Goal: Task Accomplishment & Management: Manage account settings

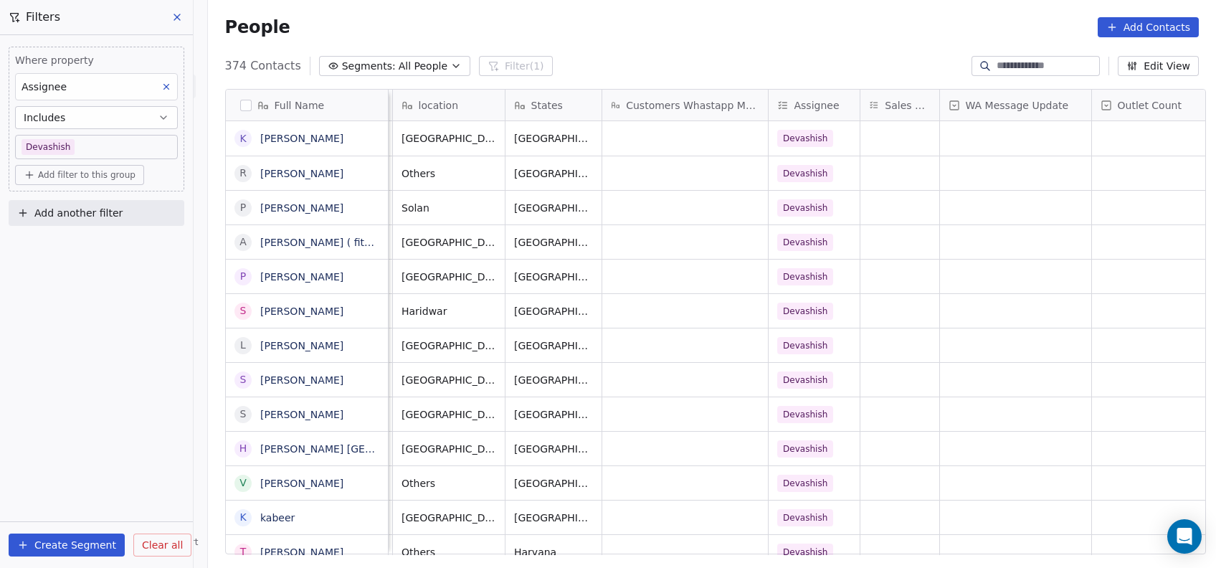
scroll to position [6, 948]
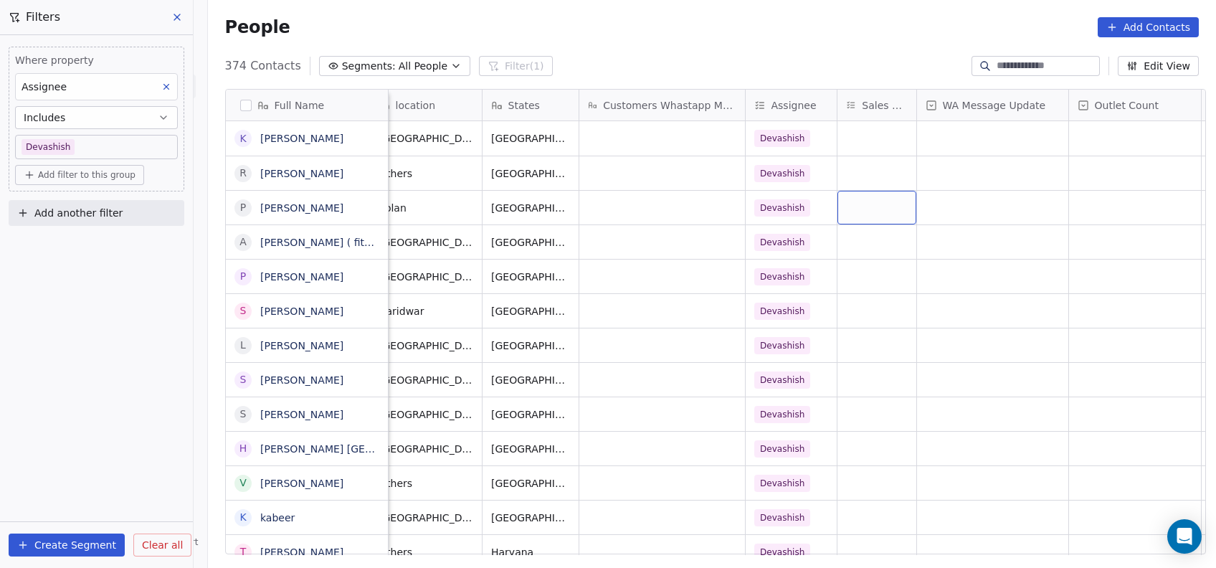
click at [867, 209] on div "grid" at bounding box center [877, 208] width 79 height 34
type input "**"
click at [855, 240] on button "Suggestions" at bounding box center [855, 245] width 11 height 11
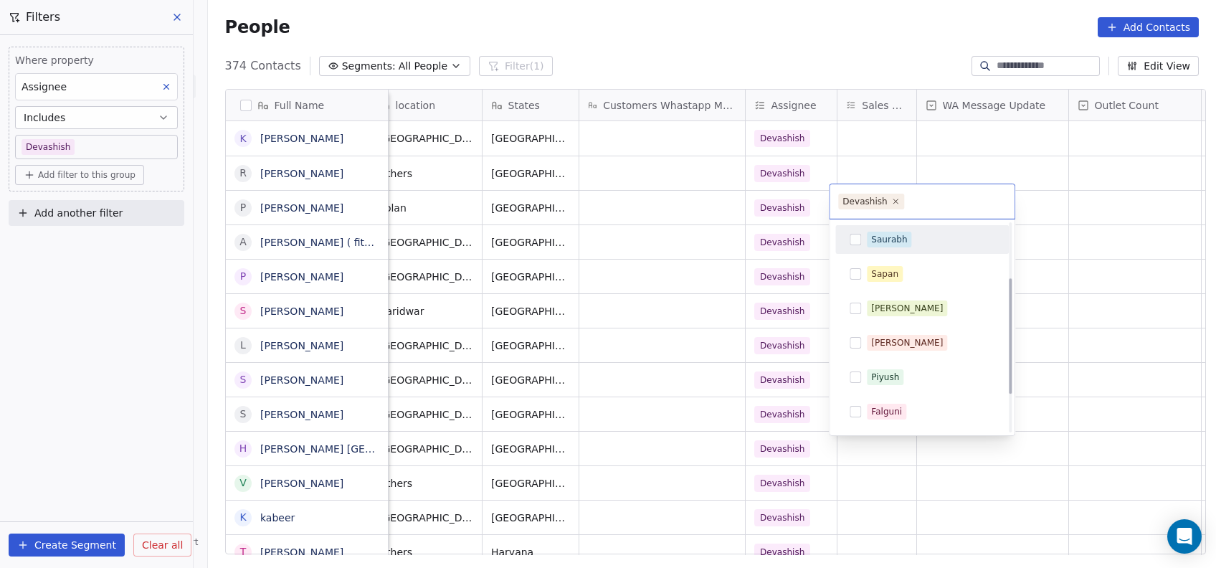
scroll to position [99, 0]
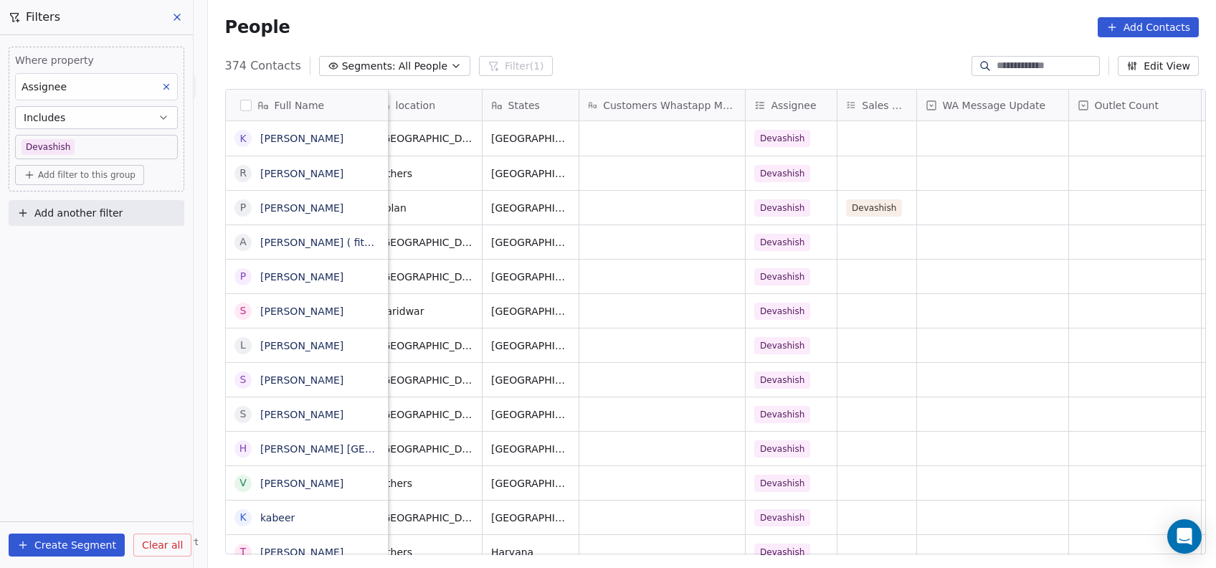
click at [1036, 195] on html "On2Cook India Pvt. Ltd. Contacts People Marketing Workflows Campaigns Metrics &…" at bounding box center [608, 284] width 1216 height 568
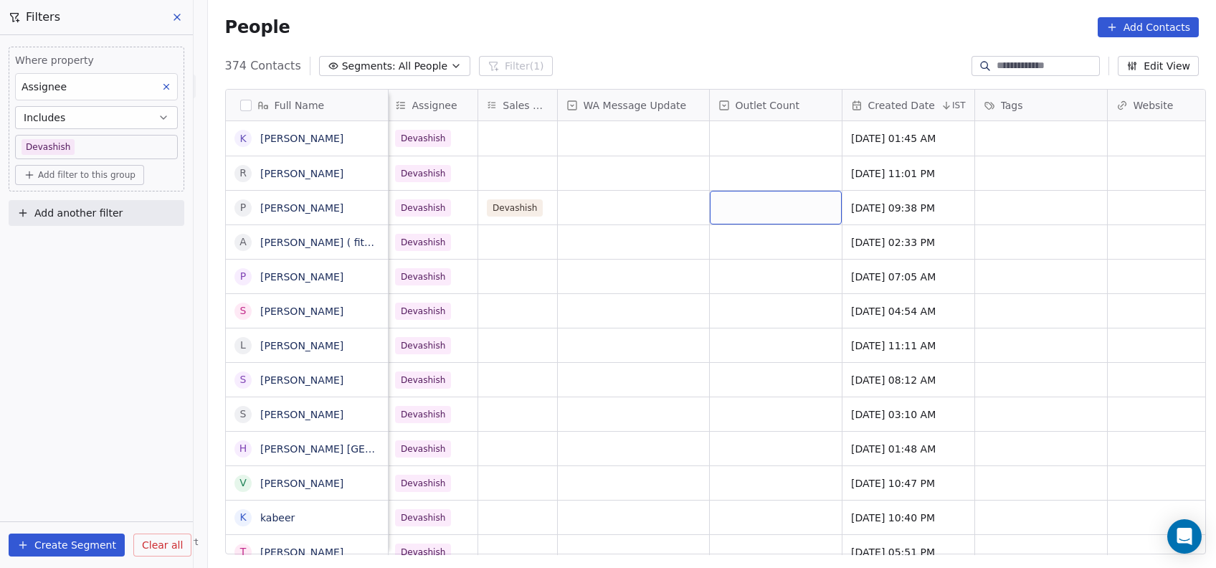
scroll to position [6, 1306]
click at [775, 208] on div "grid" at bounding box center [777, 208] width 132 height 34
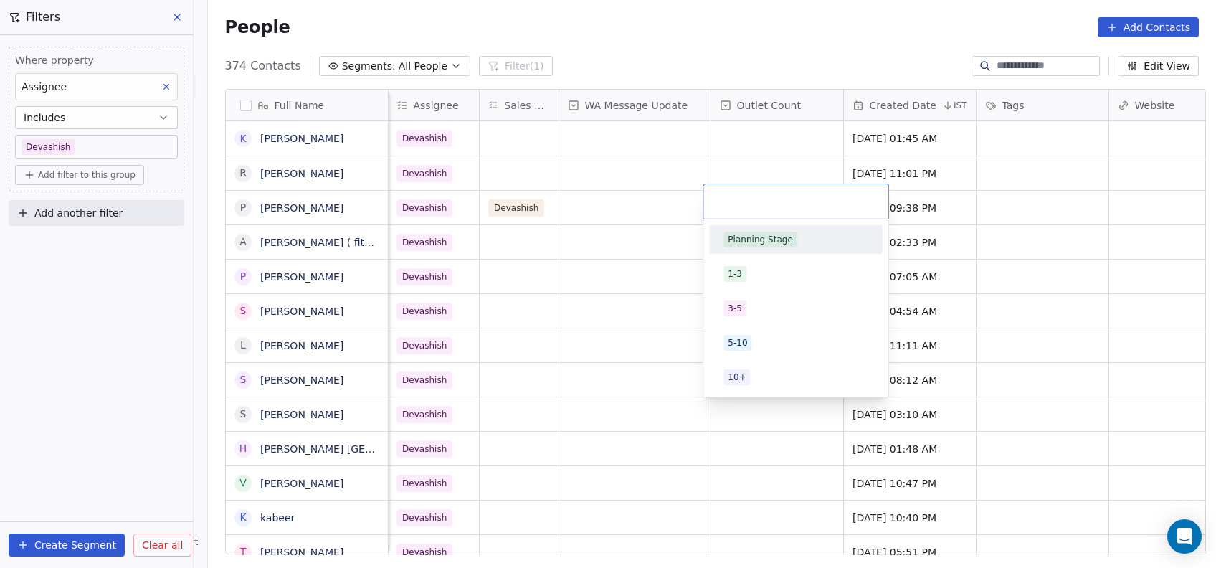
type input "*"
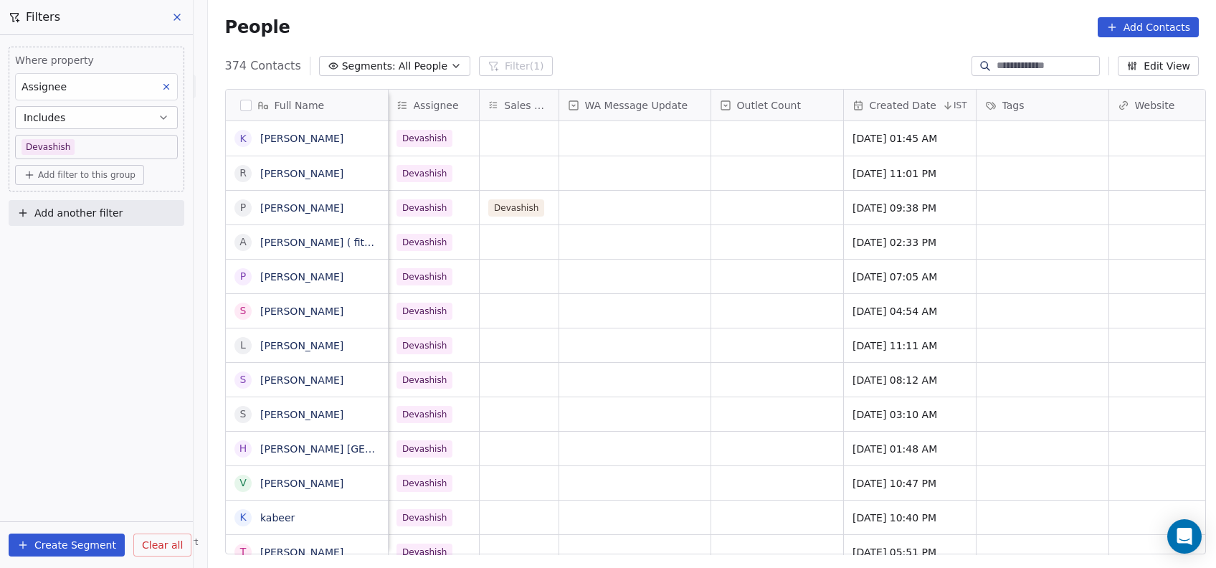
click at [1036, 214] on html "On2Cook India Pvt. Ltd. Contacts People Marketing Workflows Campaigns Metrics &…" at bounding box center [608, 284] width 1216 height 568
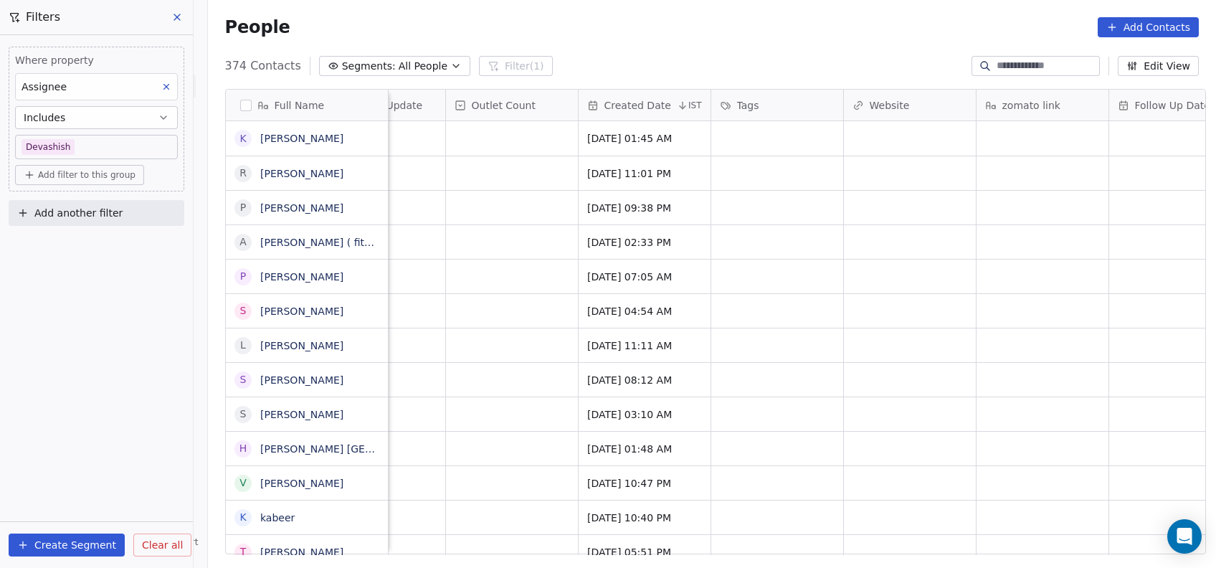
scroll to position [6, 1577]
click at [757, 199] on div "grid" at bounding box center [772, 208] width 132 height 34
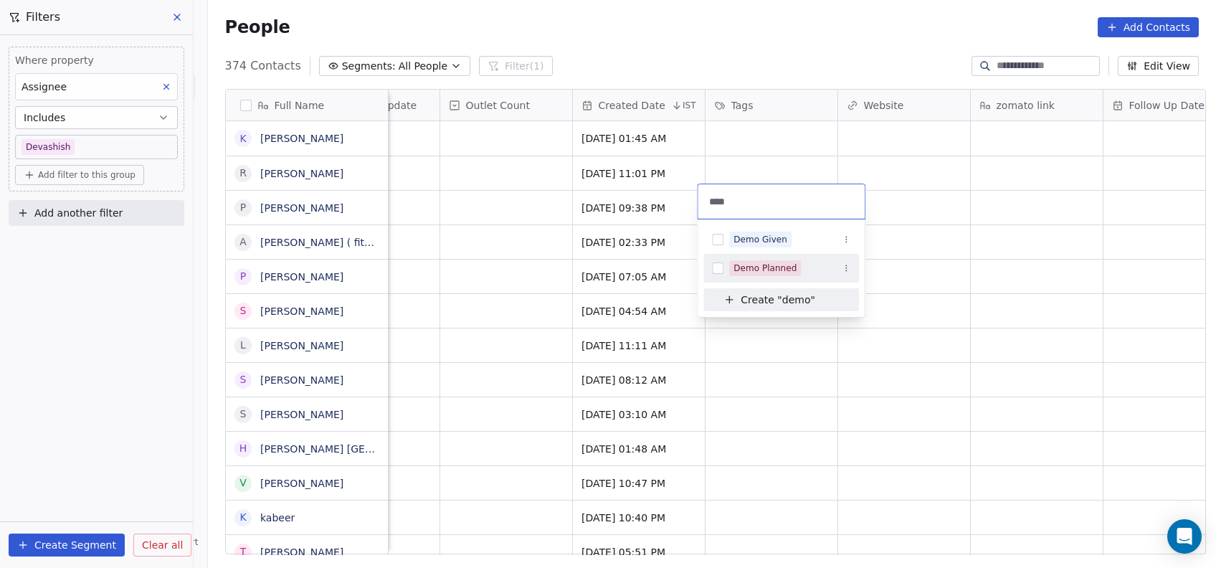
type input "****"
click at [772, 262] on div "Demo Planned" at bounding box center [765, 268] width 63 height 13
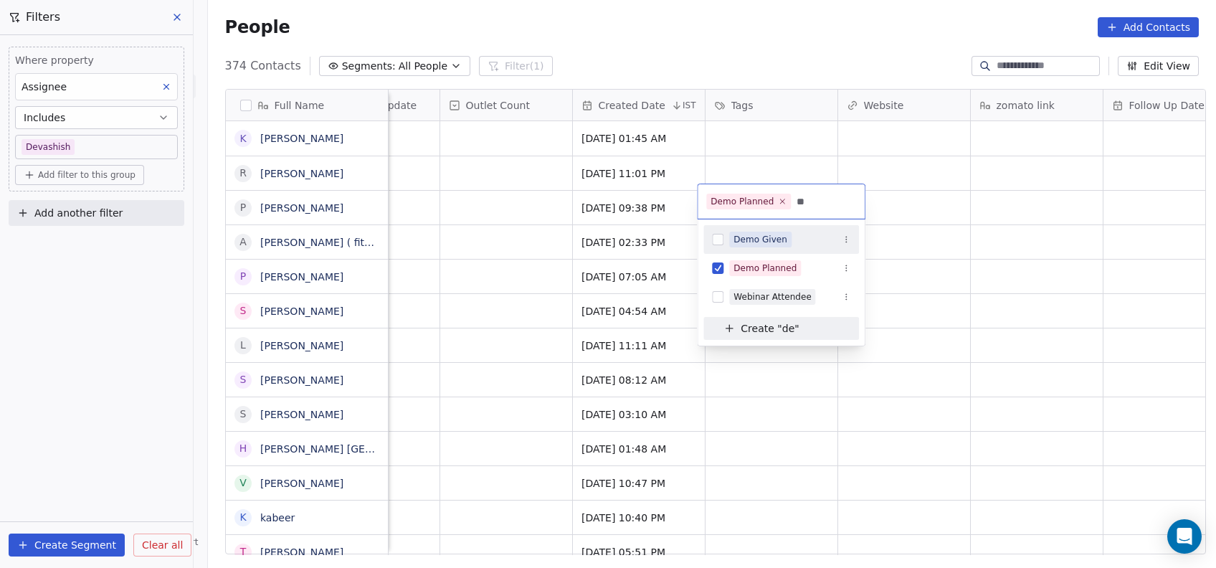
type input "**"
click at [745, 247] on div "Demo Given" at bounding box center [782, 239] width 156 height 23
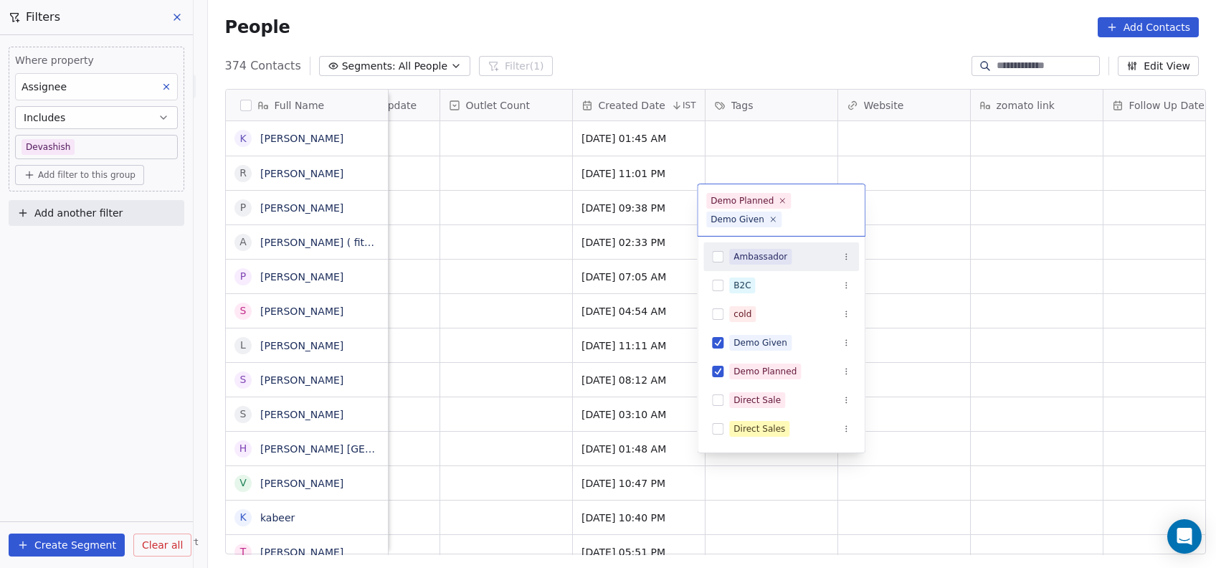
click at [932, 197] on html "On2Cook India Pvt. Ltd. Contacts People Marketing Workflows Campaigns Metrics &…" at bounding box center [608, 284] width 1216 height 568
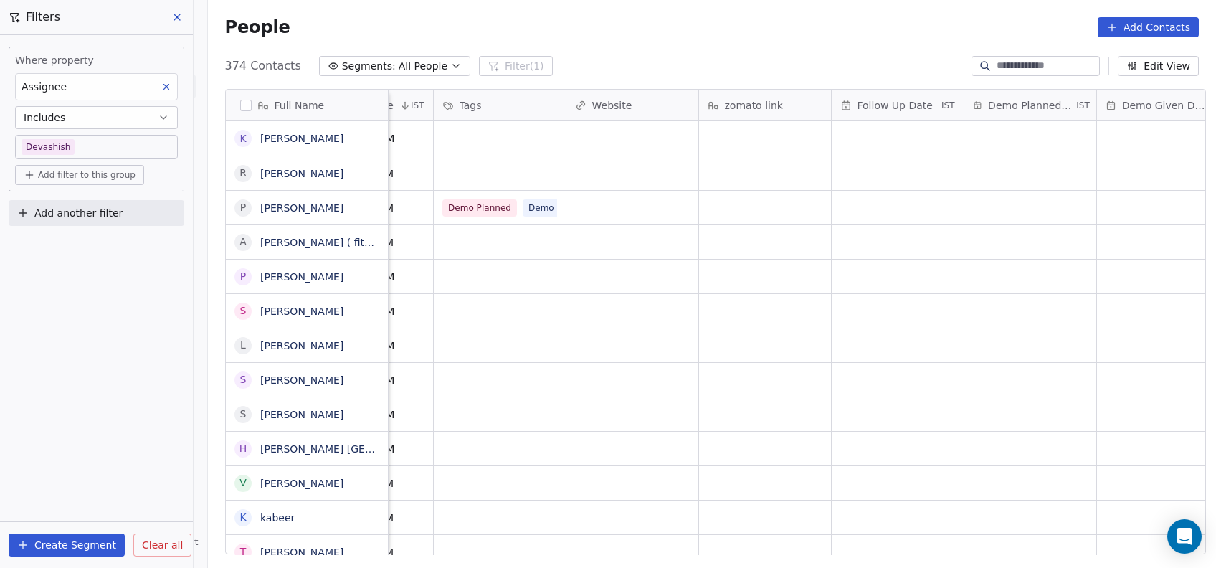
scroll to position [6, 1850]
click at [984, 209] on div "grid" at bounding box center [1029, 208] width 132 height 34
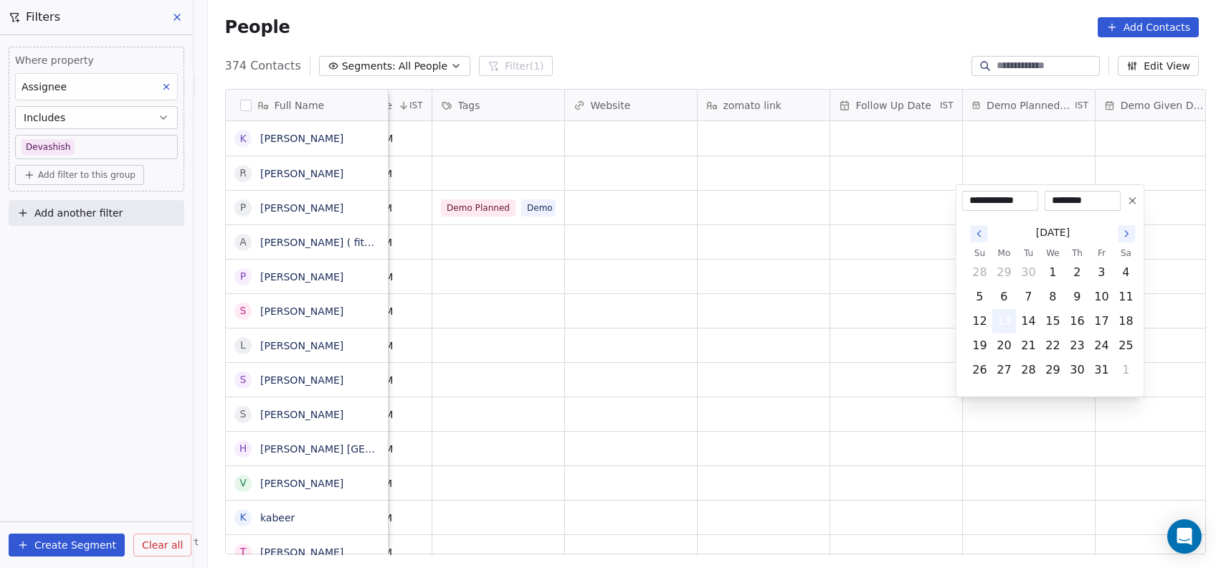
click at [1011, 326] on button "13" at bounding box center [1004, 321] width 23 height 23
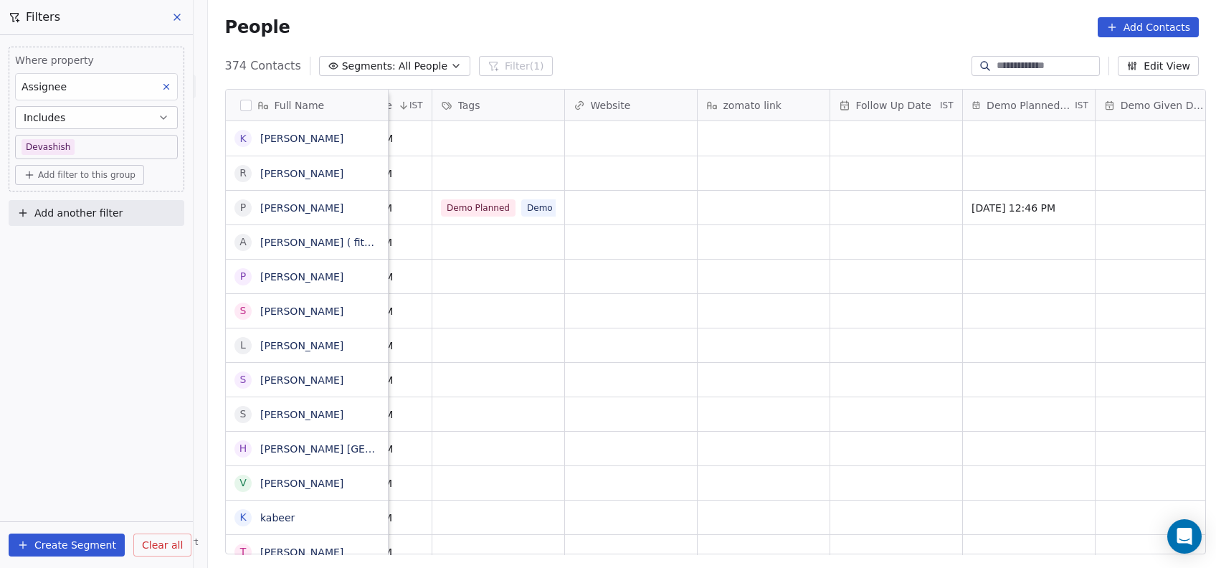
click at [907, 262] on html "On2Cook India Pvt. Ltd. Contacts People Marketing Workflows Campaigns Metrics &…" at bounding box center [608, 284] width 1216 height 568
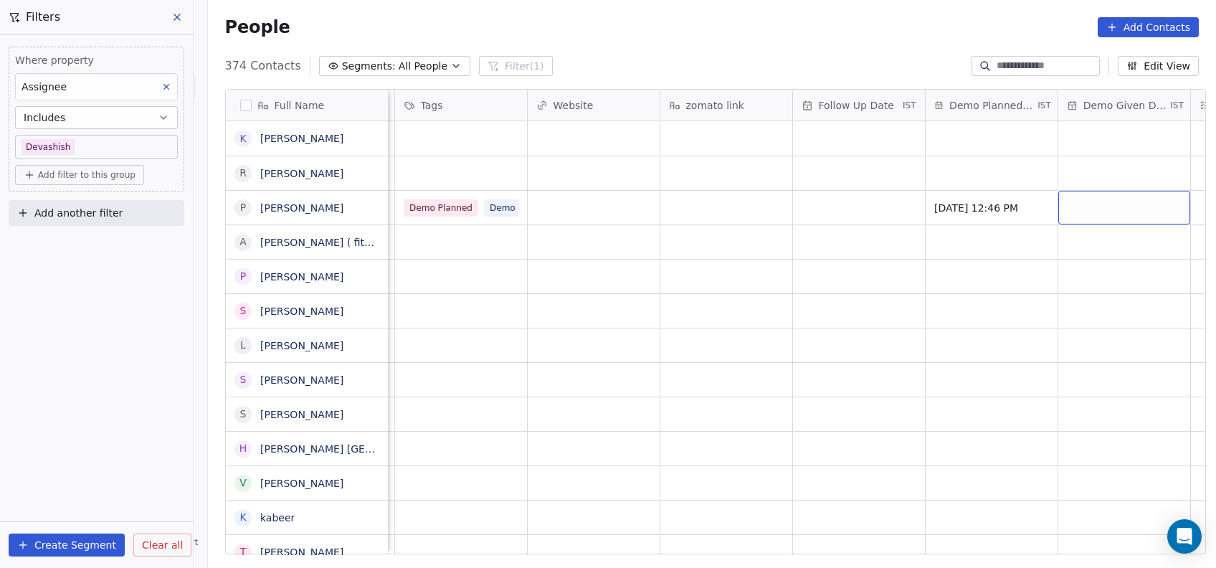
click at [1109, 202] on div "grid" at bounding box center [1125, 208] width 132 height 34
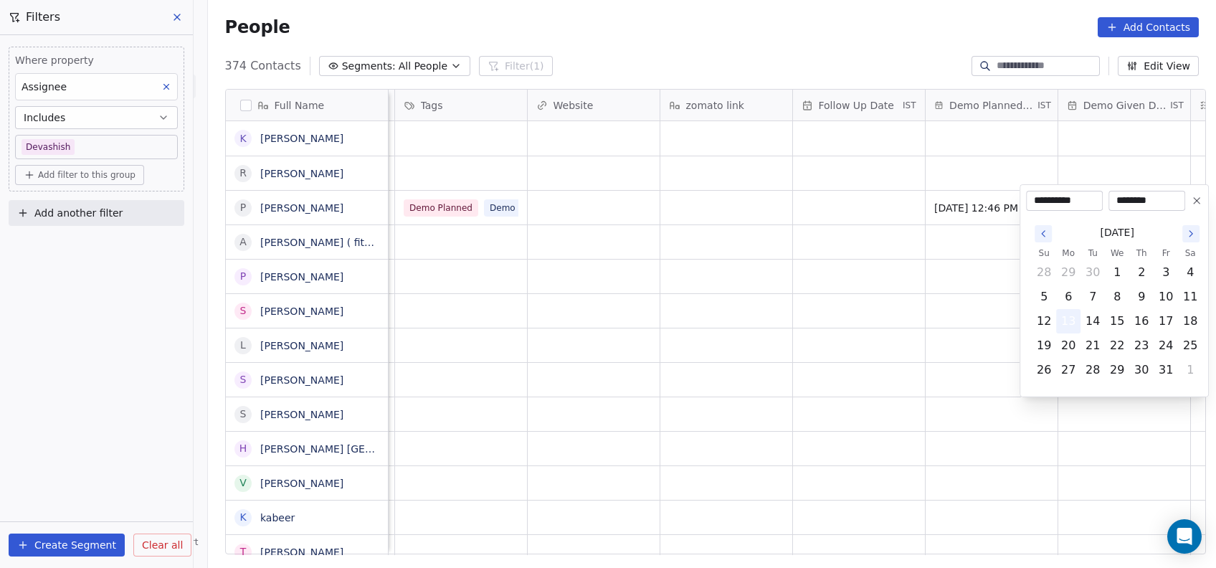
click at [1078, 324] on button "13" at bounding box center [1068, 321] width 23 height 23
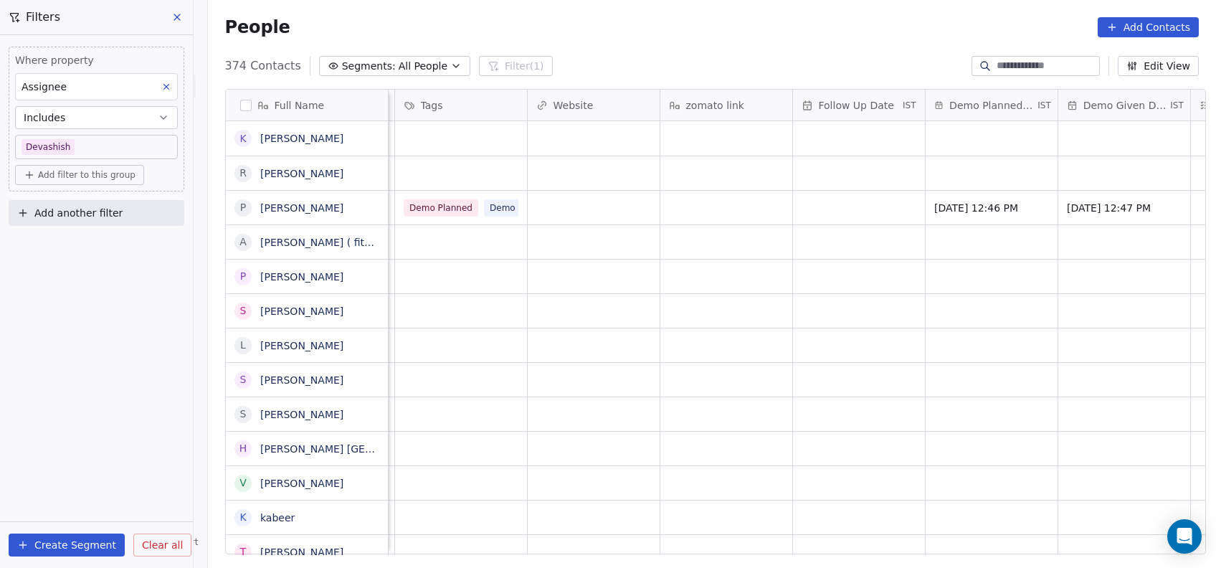
click at [939, 286] on html "On2Cook India Pvt. Ltd. Contacts People Marketing Workflows Campaigns Metrics &…" at bounding box center [608, 284] width 1216 height 568
click at [1084, 202] on div "grid" at bounding box center [1104, 208] width 132 height 34
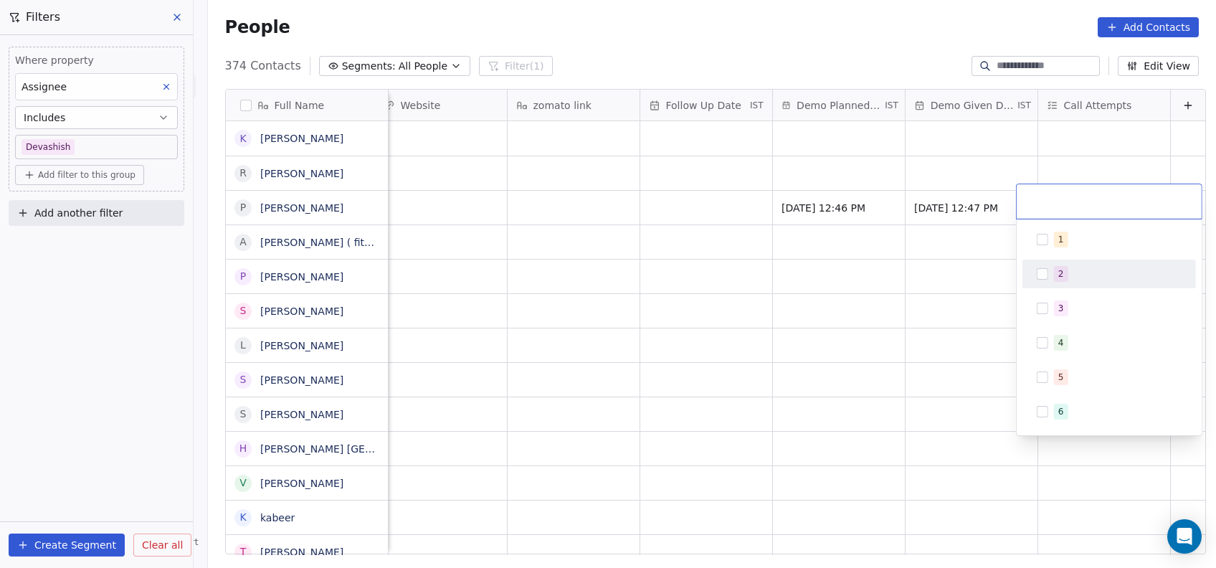
click at [1056, 272] on span "2" at bounding box center [1061, 274] width 14 height 16
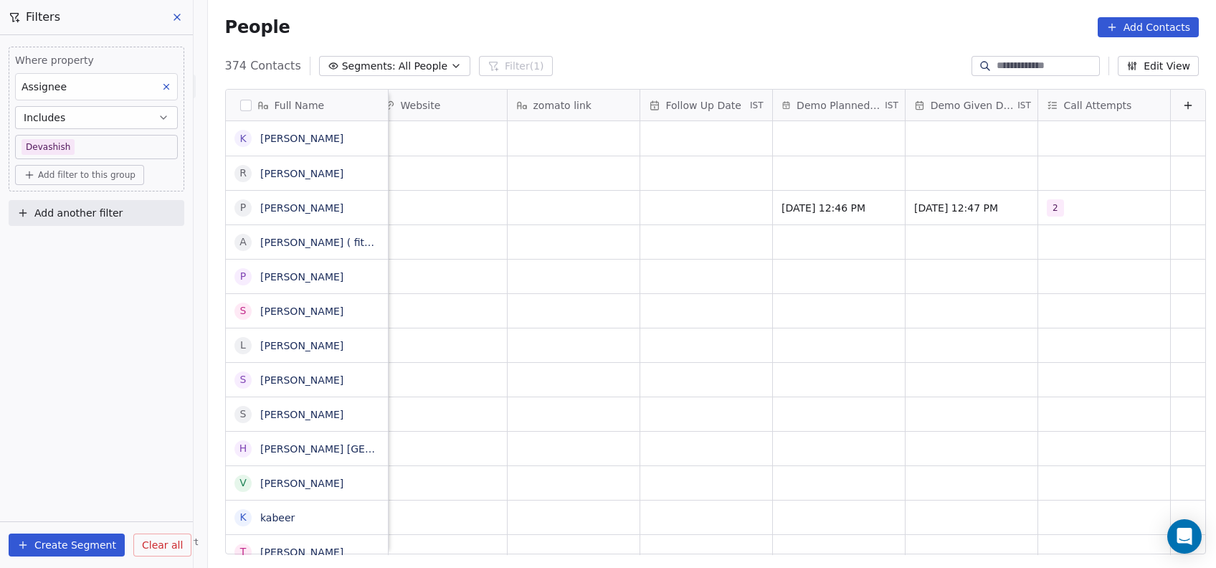
click at [910, 297] on html "On2Cook India Pvt. Ltd. Contacts People Marketing Workflows Campaigns Metrics &…" at bounding box center [608, 284] width 1216 height 568
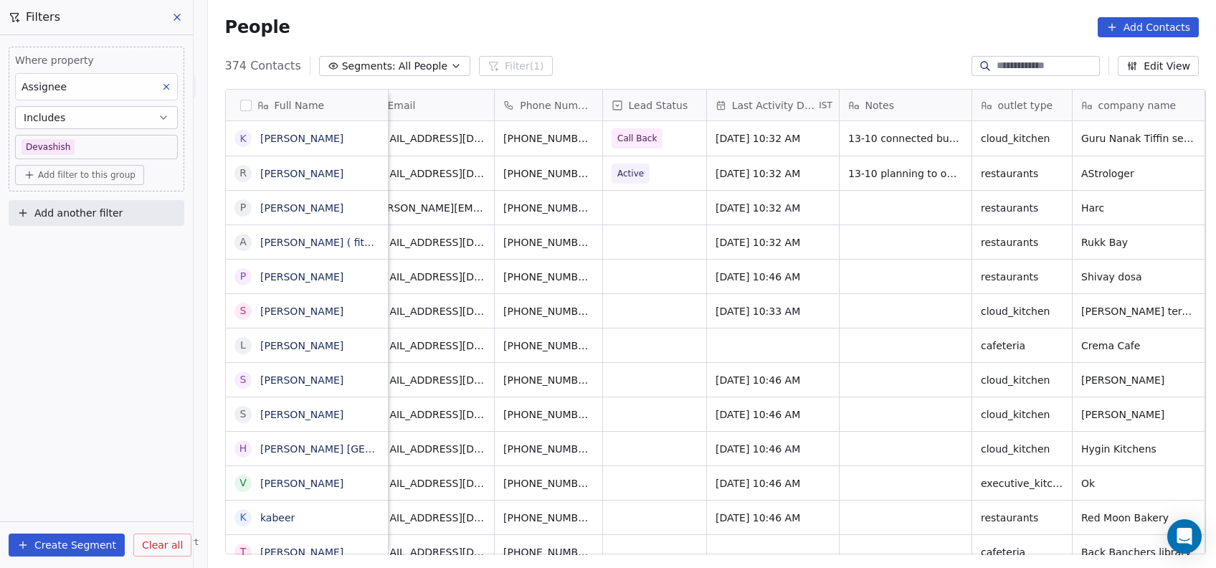
scroll to position [11, 25]
click at [653, 195] on div "grid" at bounding box center [656, 208] width 103 height 34
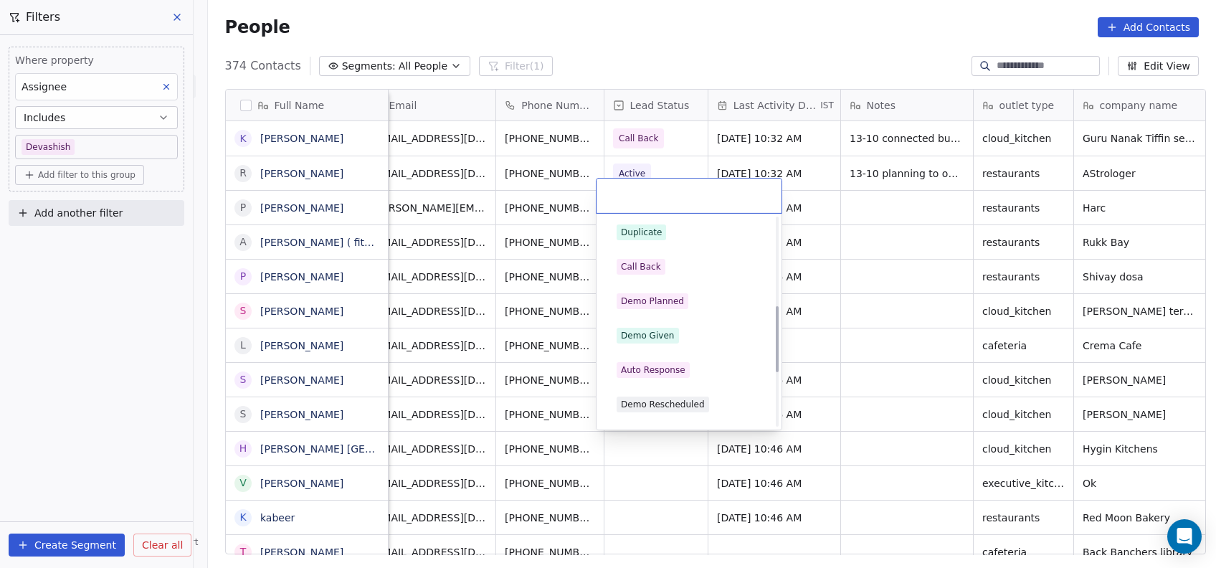
scroll to position [278, 0]
click at [654, 325] on div "Demo Given" at bounding box center [689, 334] width 162 height 23
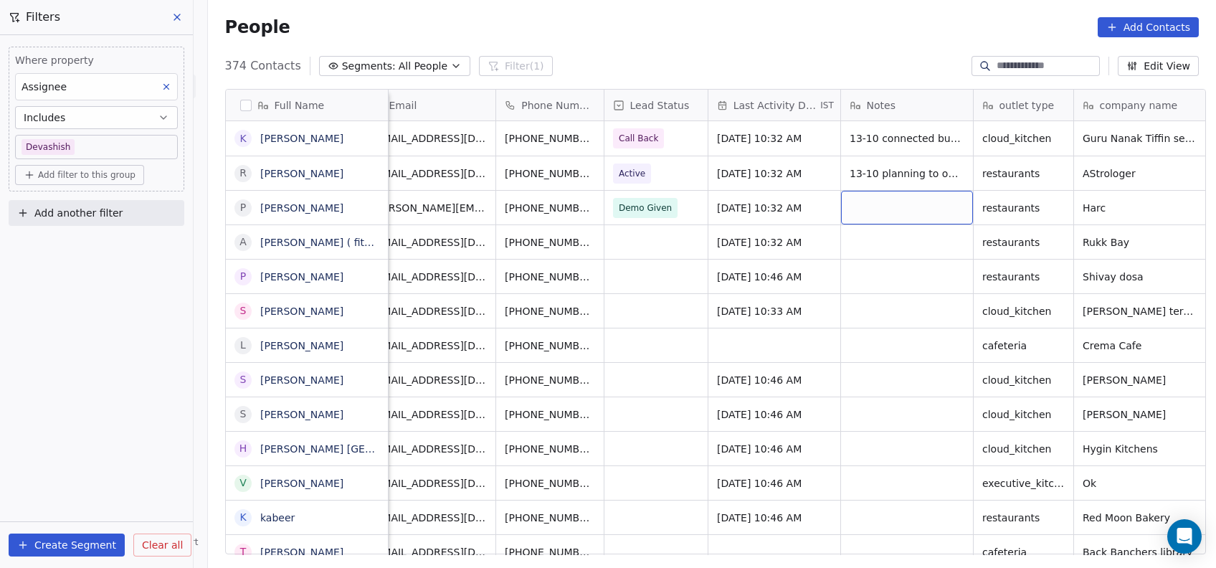
click at [866, 211] on div "grid" at bounding box center [907, 208] width 132 height 34
type textarea "**********"
click at [720, 272] on html "On2Cook India Pvt. Ltd. Contacts People Marketing Workflows Campaigns Metrics &…" at bounding box center [608, 284] width 1216 height 568
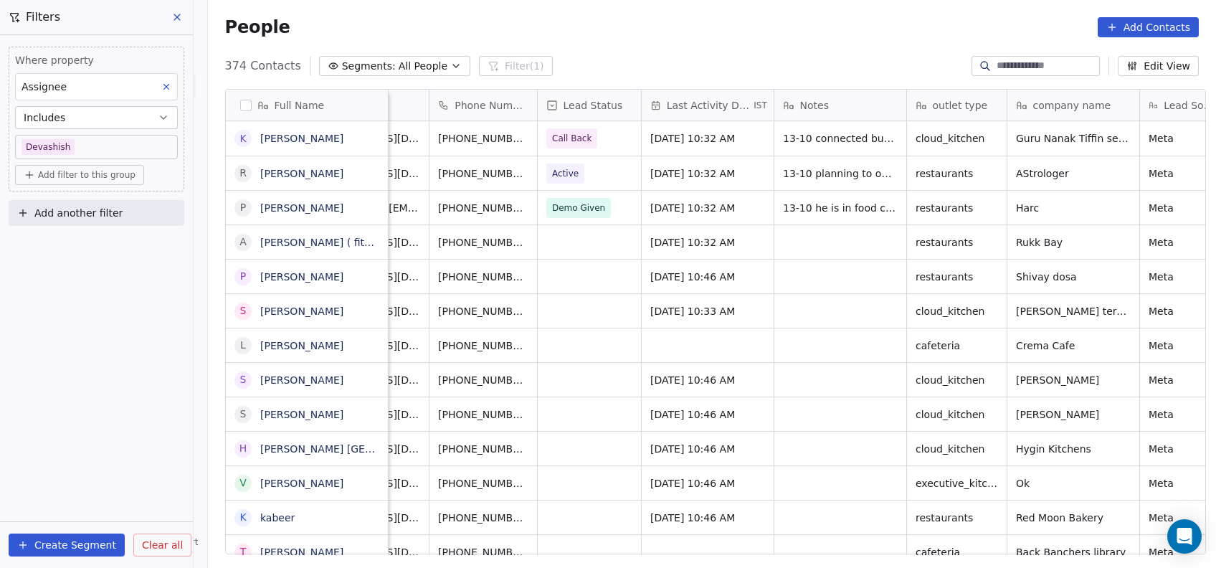
scroll to position [5, 0]
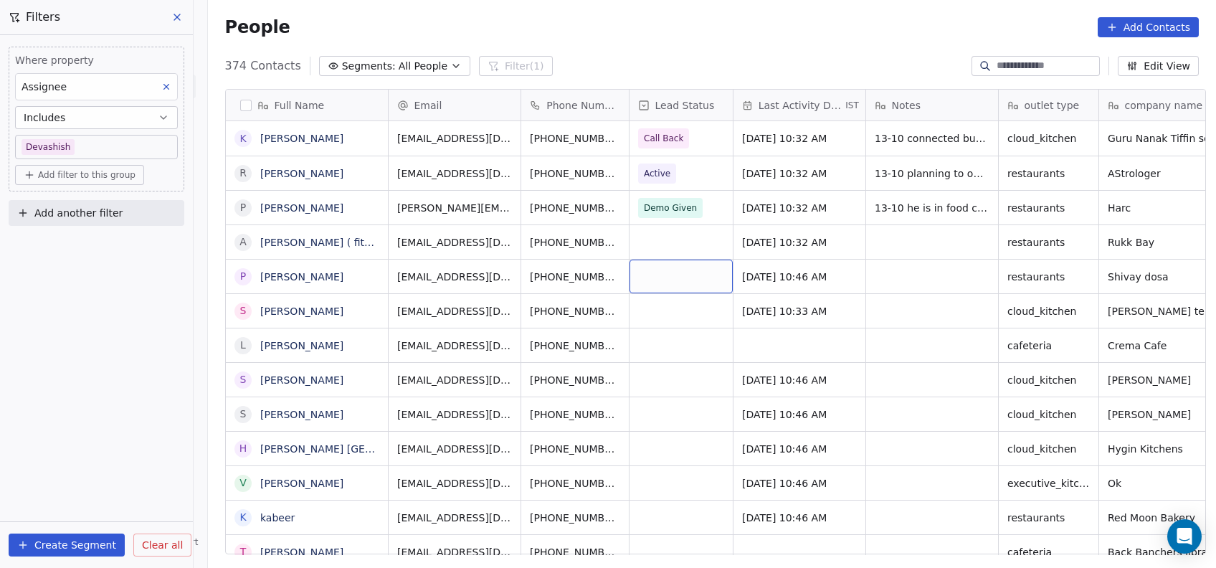
click at [694, 275] on div "grid" at bounding box center [681, 277] width 103 height 34
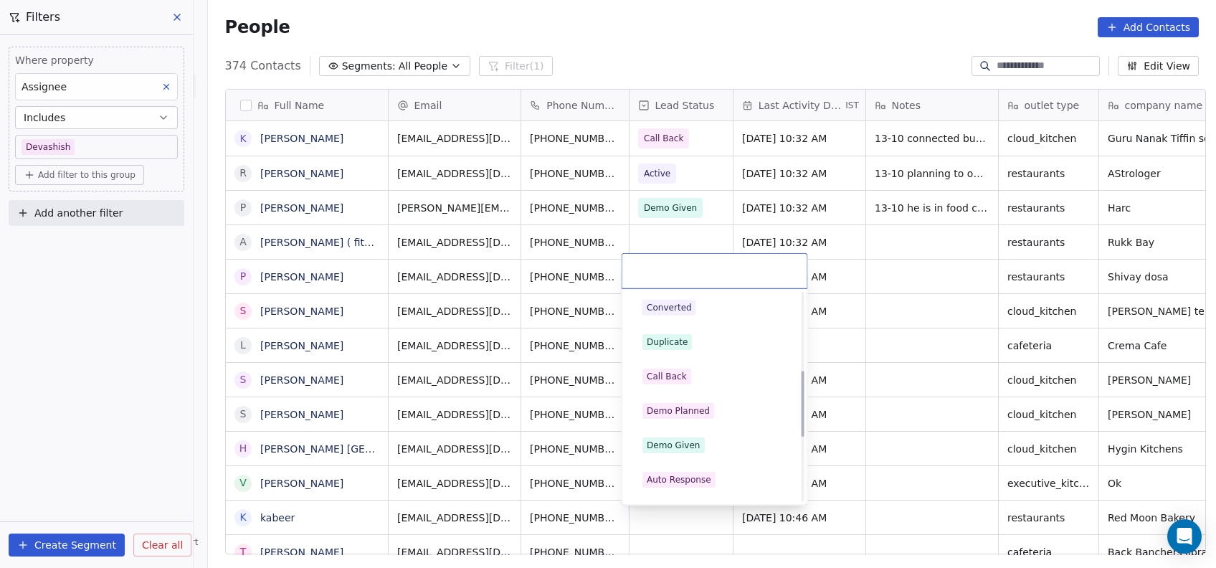
scroll to position [244, 0]
click at [671, 403] on div "Demo Planned" at bounding box center [678, 409] width 63 height 13
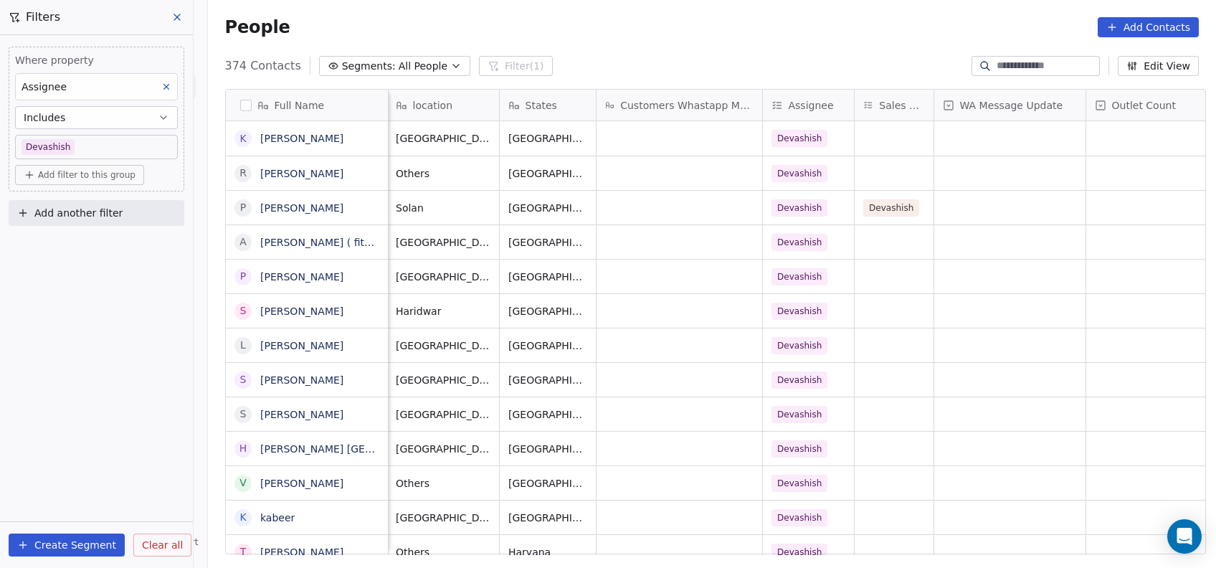
scroll to position [5, 932]
click at [876, 274] on div "grid" at bounding box center [892, 277] width 79 height 34
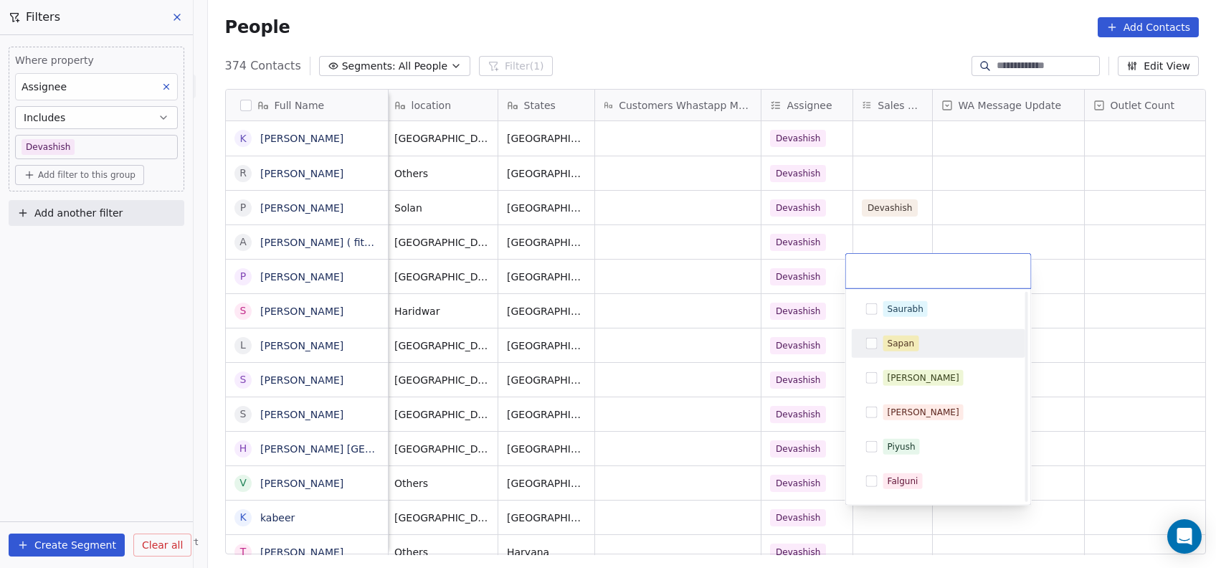
scroll to position [168, 0]
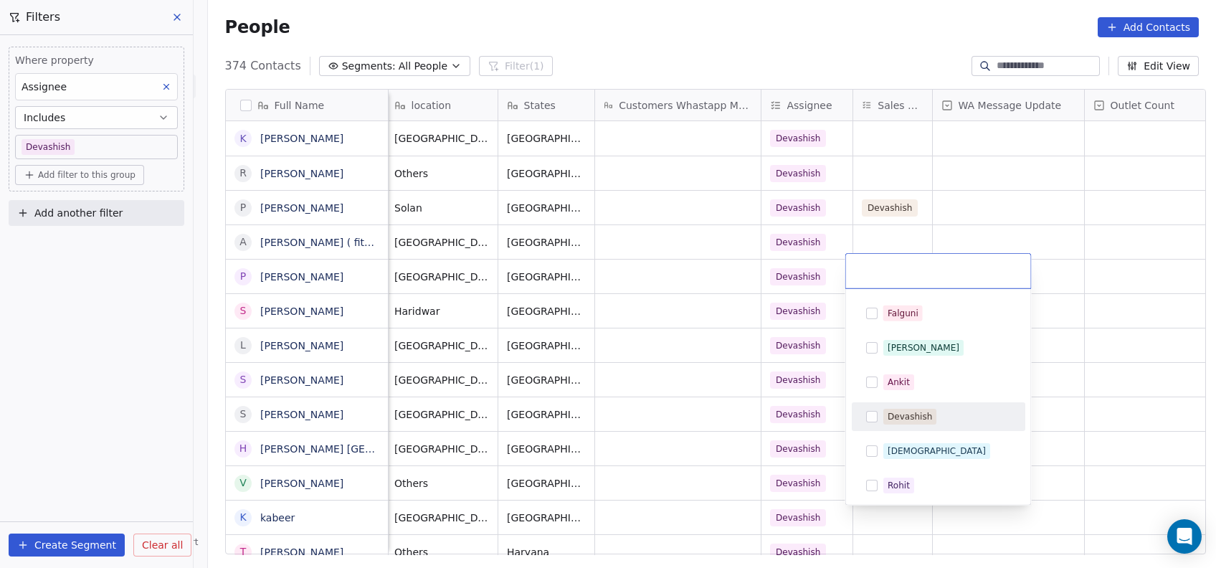
click at [892, 409] on span "Devashish" at bounding box center [910, 417] width 53 height 16
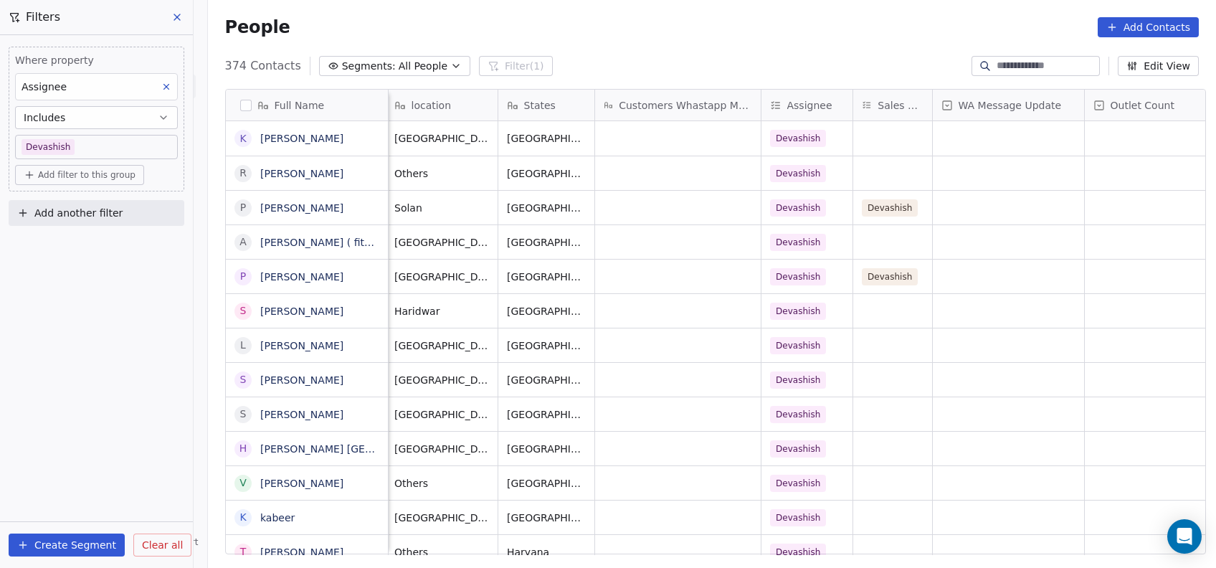
click at [1046, 225] on html "On2Cook India Pvt. Ltd. Contacts People Marketing Workflows Campaigns Metrics &…" at bounding box center [608, 284] width 1216 height 568
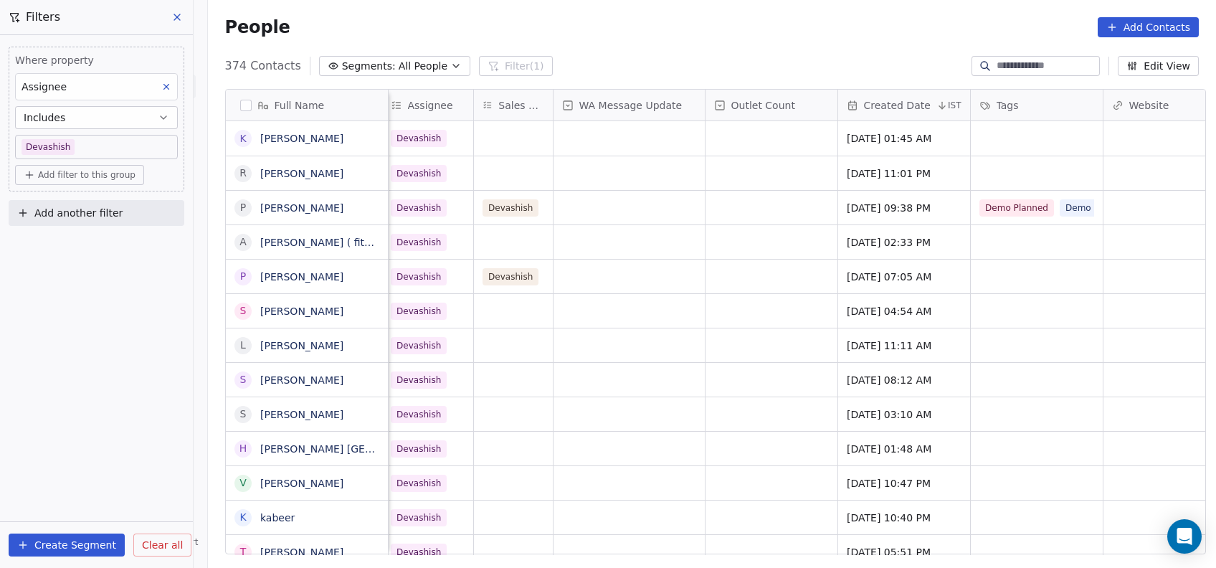
scroll to position [5, 1313]
click at [993, 285] on div "grid" at bounding box center [1036, 277] width 132 height 34
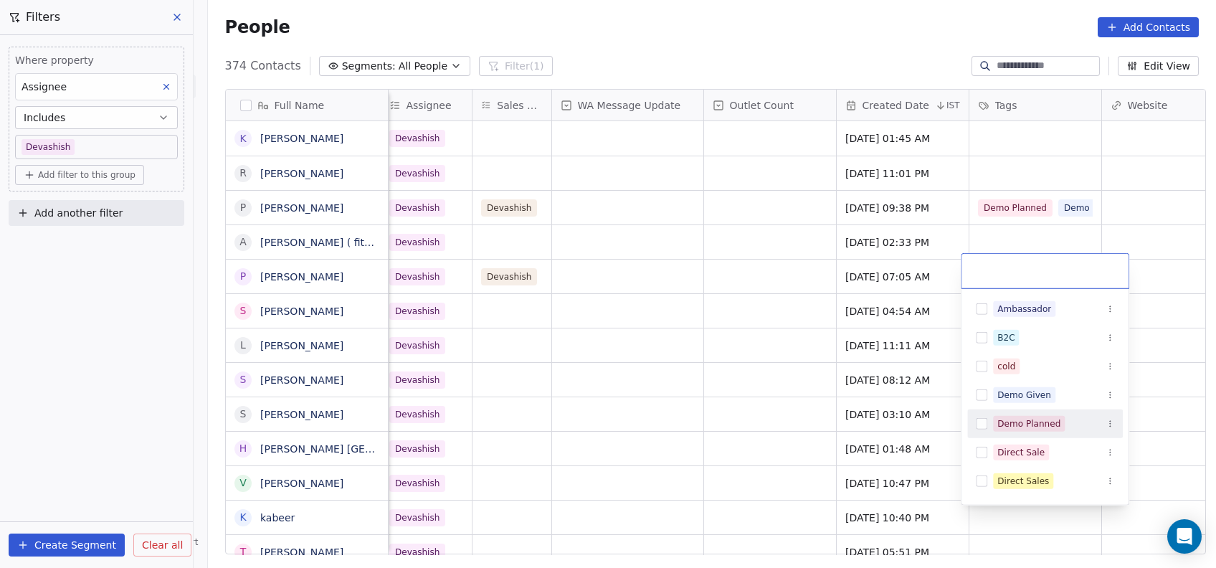
click at [1007, 410] on div "Demo Planned" at bounding box center [1045, 424] width 156 height 29
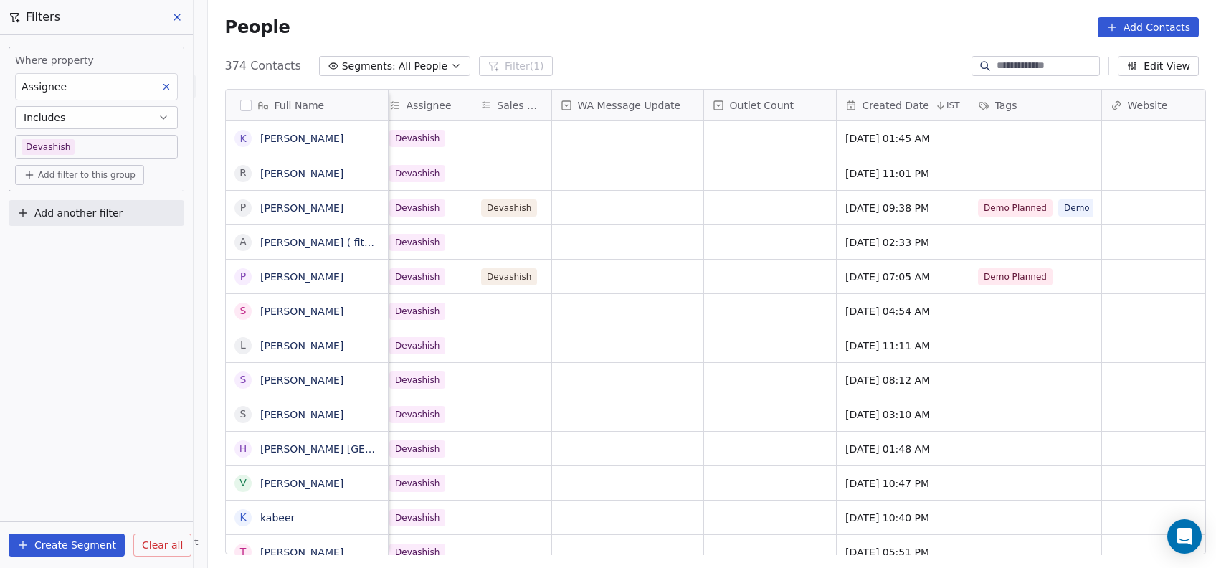
click at [762, 371] on html "On2Cook India Pvt. Ltd. Contacts People Marketing Workflows Campaigns Metrics &…" at bounding box center [608, 284] width 1216 height 568
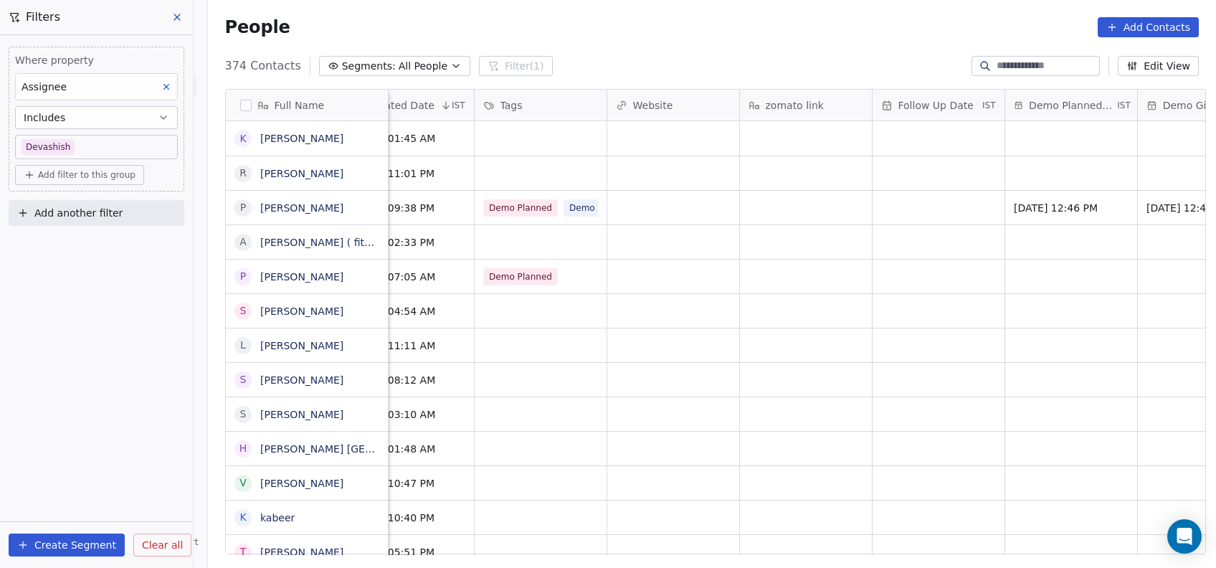
scroll to position [5, 1860]
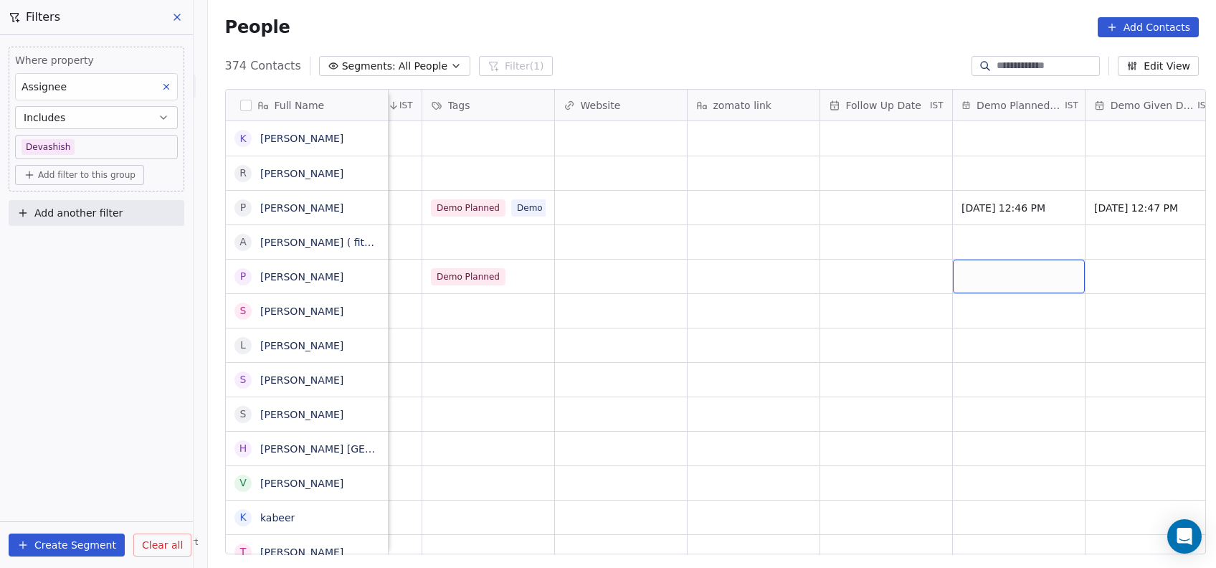
click at [994, 280] on div "grid" at bounding box center [1019, 277] width 132 height 34
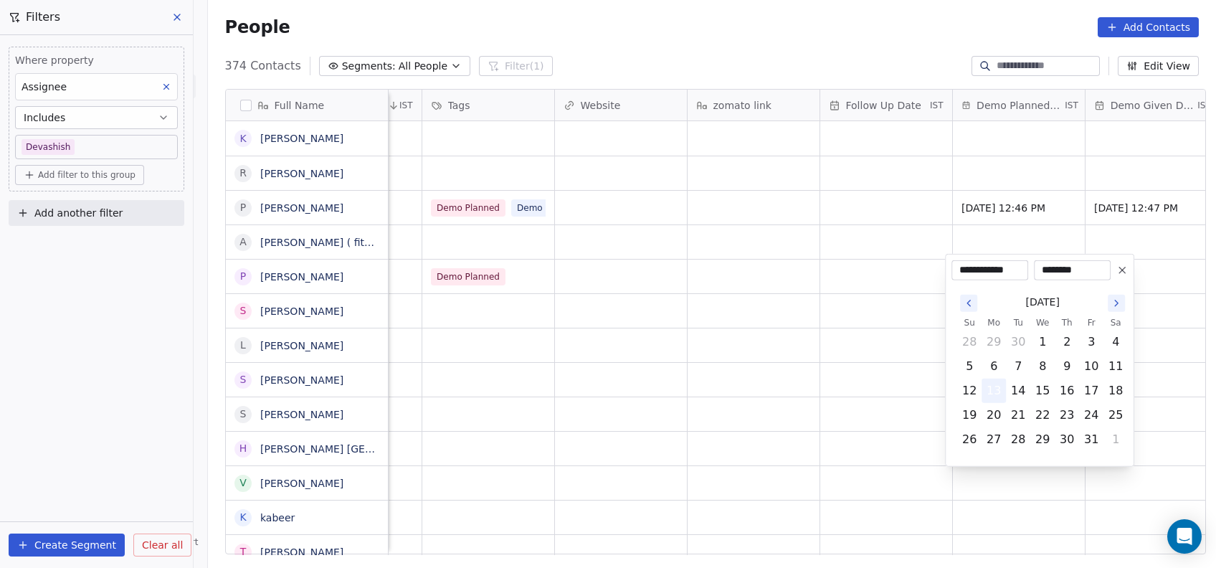
click at [990, 399] on button "13" at bounding box center [994, 390] width 23 height 23
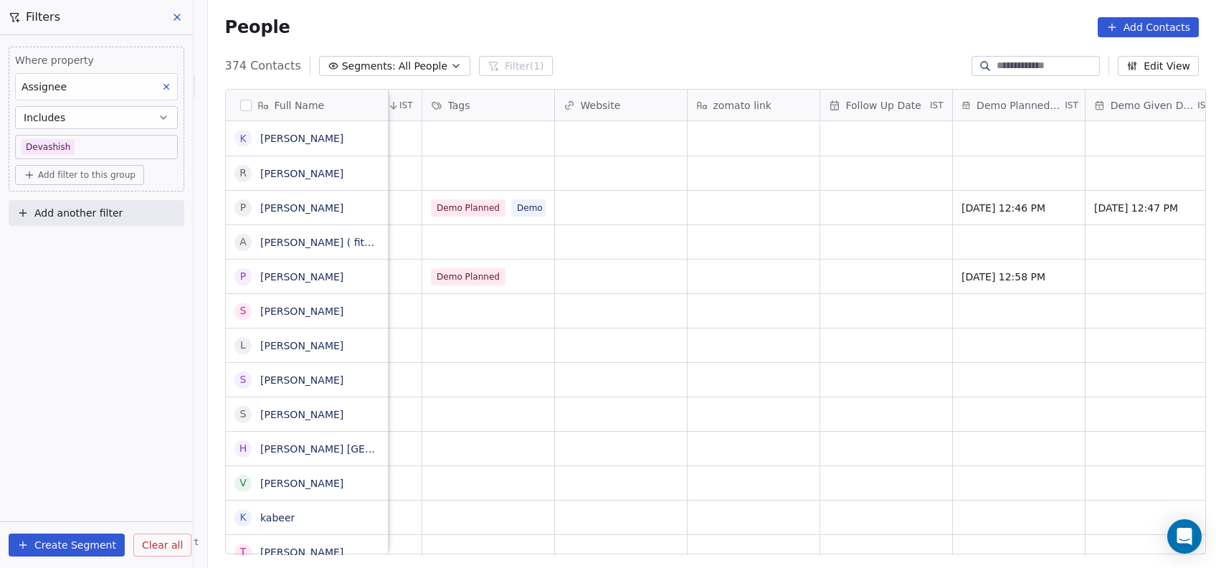
click at [881, 356] on html "On2Cook India Pvt. Ltd. Contacts People Marketing Workflows Campaigns Metrics &…" at bounding box center [608, 284] width 1216 height 568
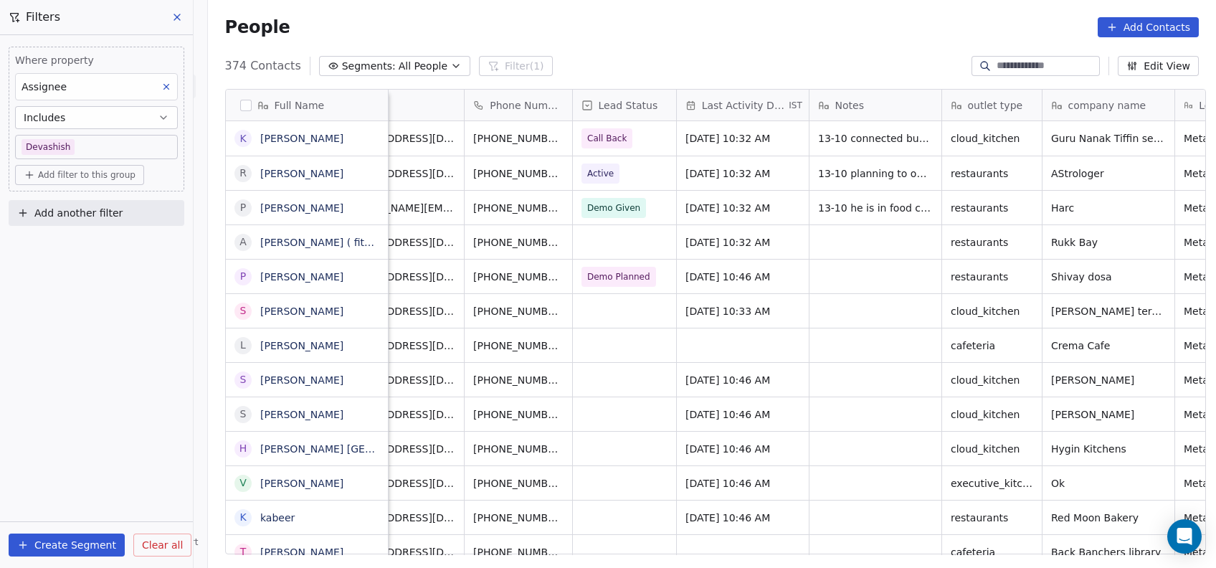
scroll to position [0, 0]
